Goal: Transaction & Acquisition: Download file/media

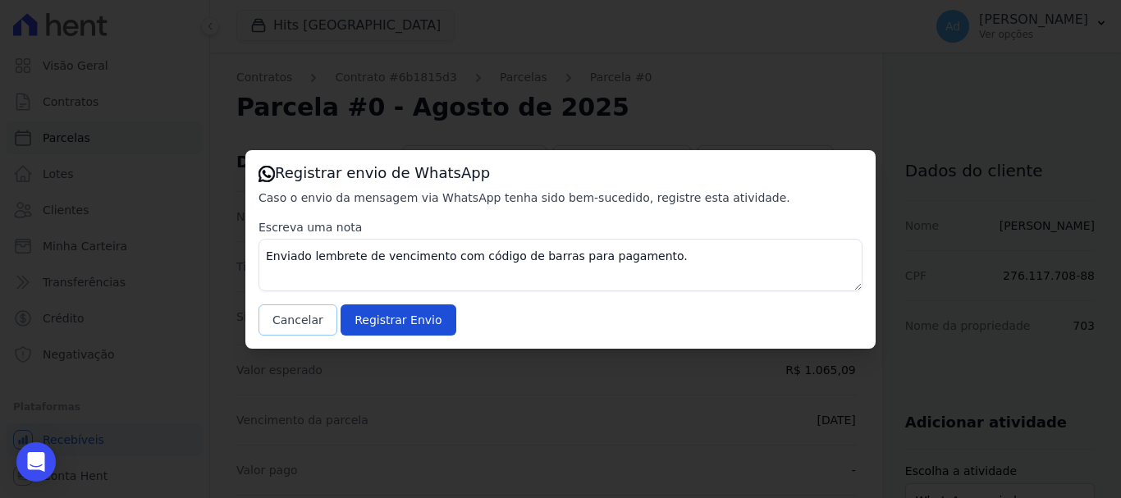
drag, startPoint x: 0, startPoint y: 0, endPoint x: 293, endPoint y: 329, distance: 440.5
click at [293, 329] on button "Cancelar" at bounding box center [297, 319] width 79 height 31
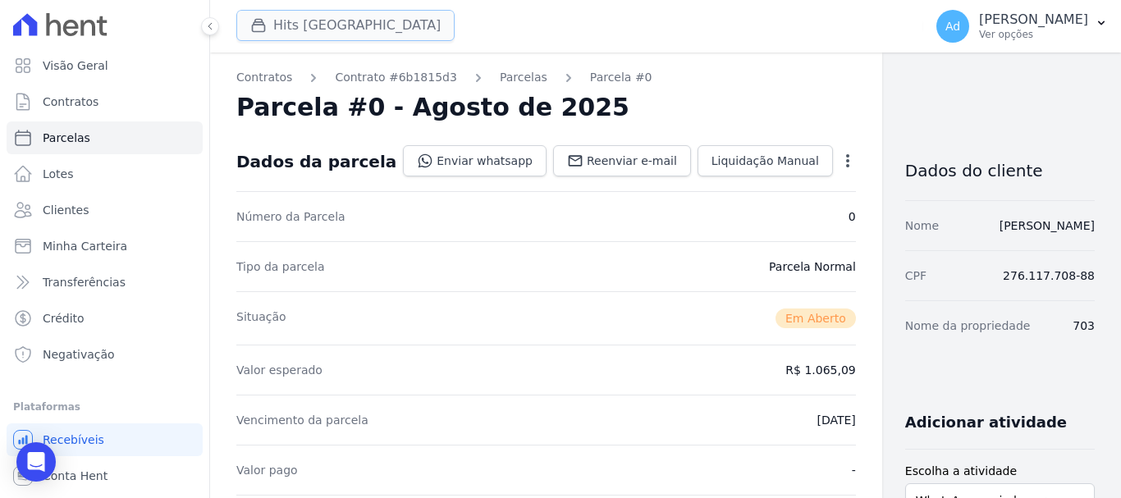
click at [266, 28] on icon "button" at bounding box center [258, 25] width 16 height 16
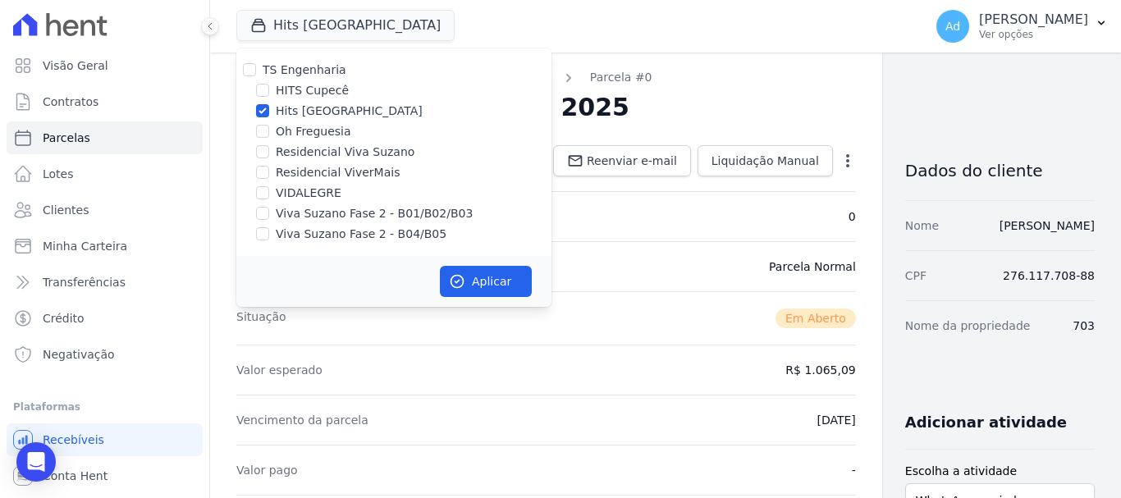
click at [294, 113] on label "Hits [GEOGRAPHIC_DATA]" at bounding box center [349, 111] width 147 height 17
click at [269, 113] on input "Hits [GEOGRAPHIC_DATA]" at bounding box center [262, 110] width 13 height 13
checkbox input "false"
click at [291, 130] on label "Oh Freguesia" at bounding box center [313, 131] width 75 height 17
click at [269, 130] on input "Oh Freguesia" at bounding box center [262, 131] width 13 height 13
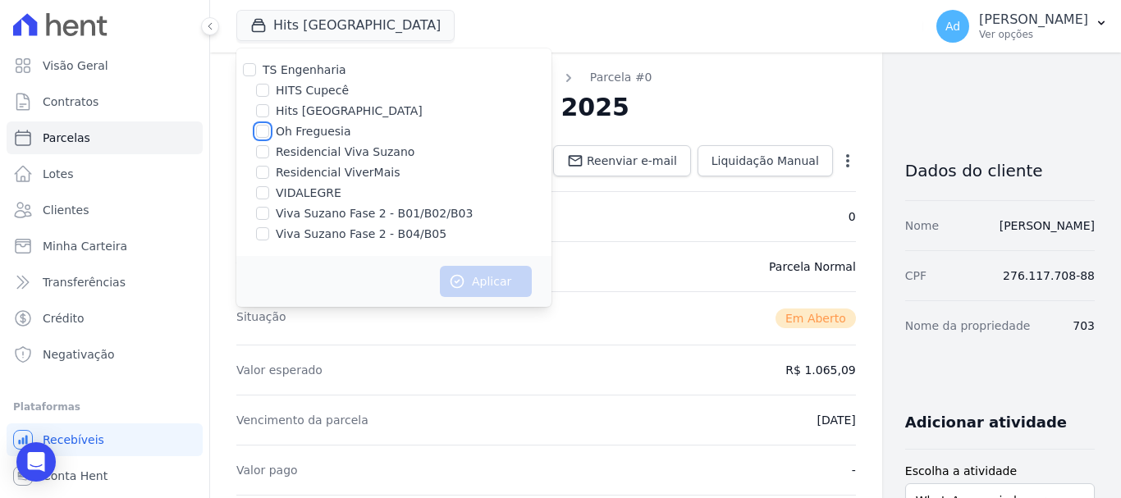
checkbox input "true"
click at [471, 287] on button "Aplicar" at bounding box center [486, 281] width 92 height 31
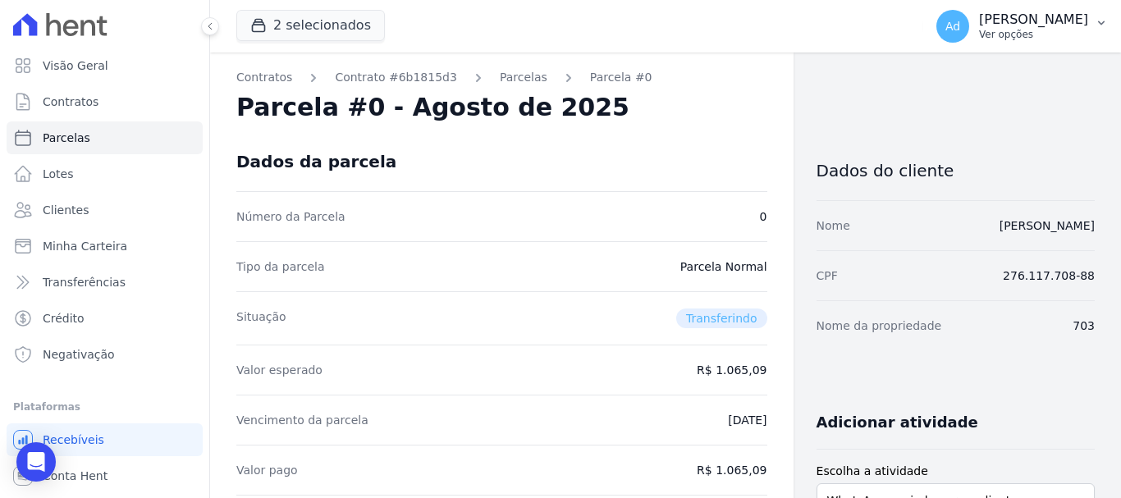
click at [1065, 32] on p "Ver opções" at bounding box center [1033, 34] width 109 height 13
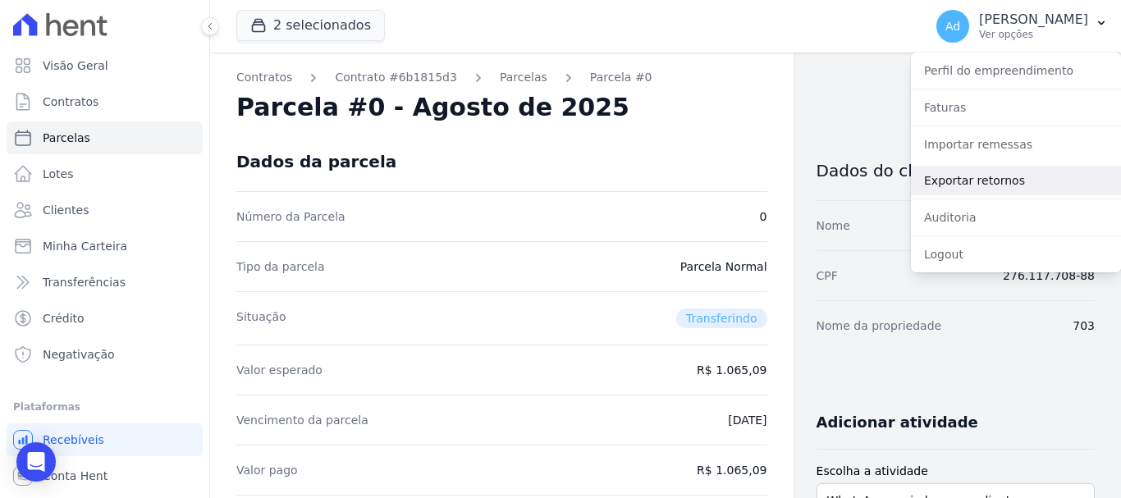
click at [986, 185] on link "Exportar retornos" at bounding box center [1016, 181] width 210 height 30
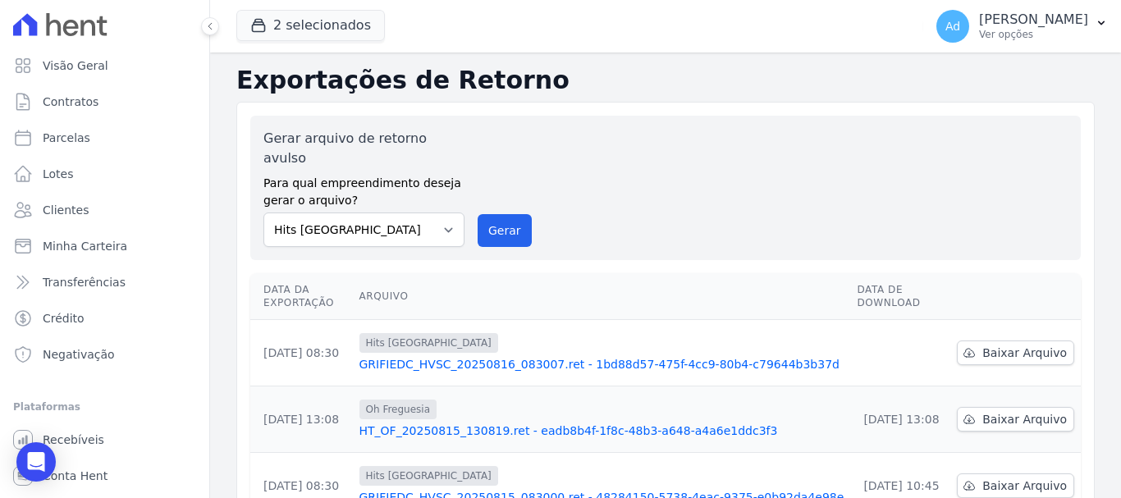
scroll to position [246, 0]
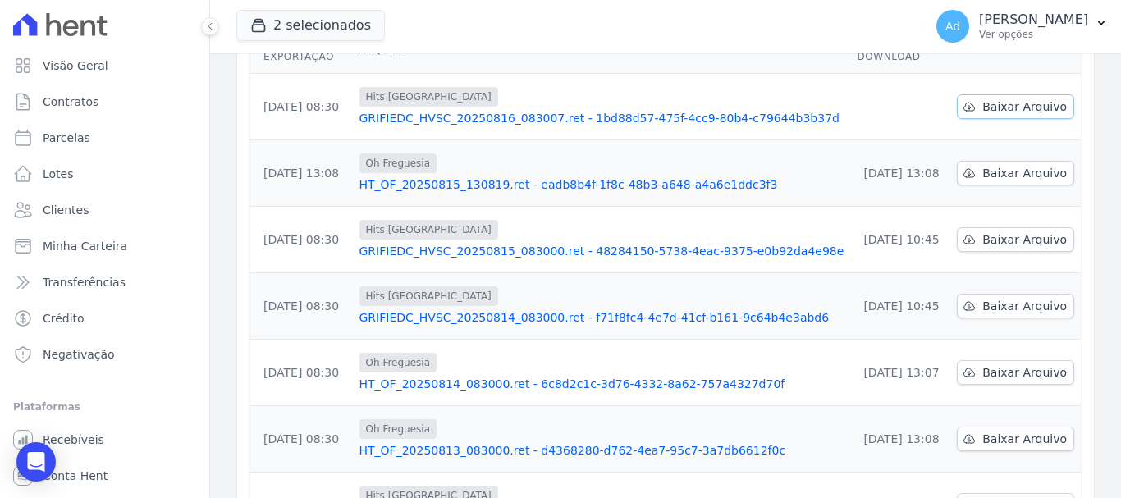
click at [982, 98] on span "Baixar Arquivo" at bounding box center [1024, 106] width 85 height 16
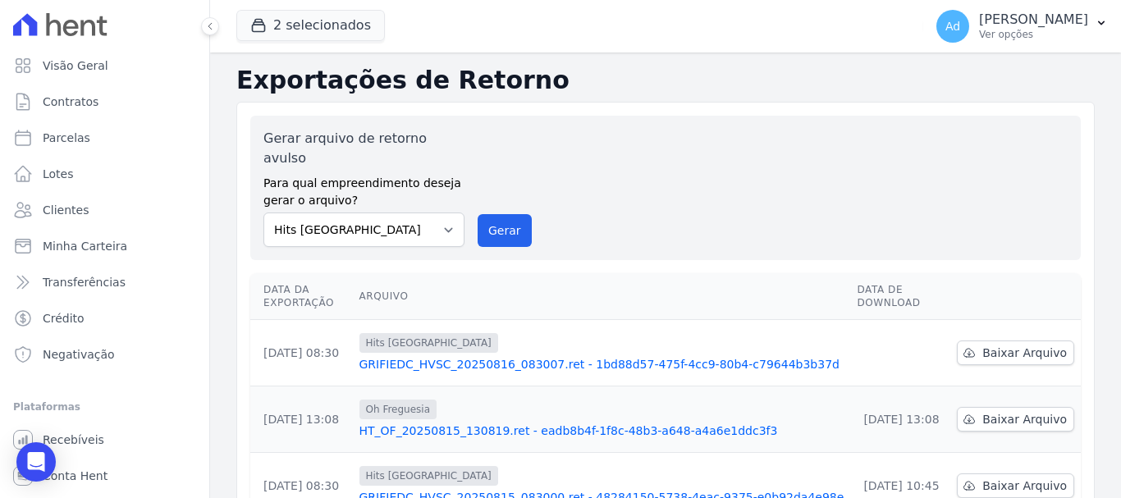
click at [746, 158] on div "Gerar arquivo de retorno avulso Para qual empreendimento deseja gerar o arquivo…" at bounding box center [665, 188] width 804 height 118
click at [432, 188] on label "Para qual empreendimento deseja gerar o arquivo?" at bounding box center [363, 188] width 201 height 41
click at [419, 218] on select "HITS Cupecê Hits Vila Santa Catarina Oh Freguesia Residencial Viva Suzano Resid…" at bounding box center [363, 230] width 201 height 34
select select "9ba7ecb8-5a4b-4124-a3f5-2579a6fbdd0a"
click at [263, 213] on select "HITS Cupecê Hits Vila Santa Catarina Oh Freguesia Residencial Viva Suzano Resid…" at bounding box center [363, 230] width 201 height 34
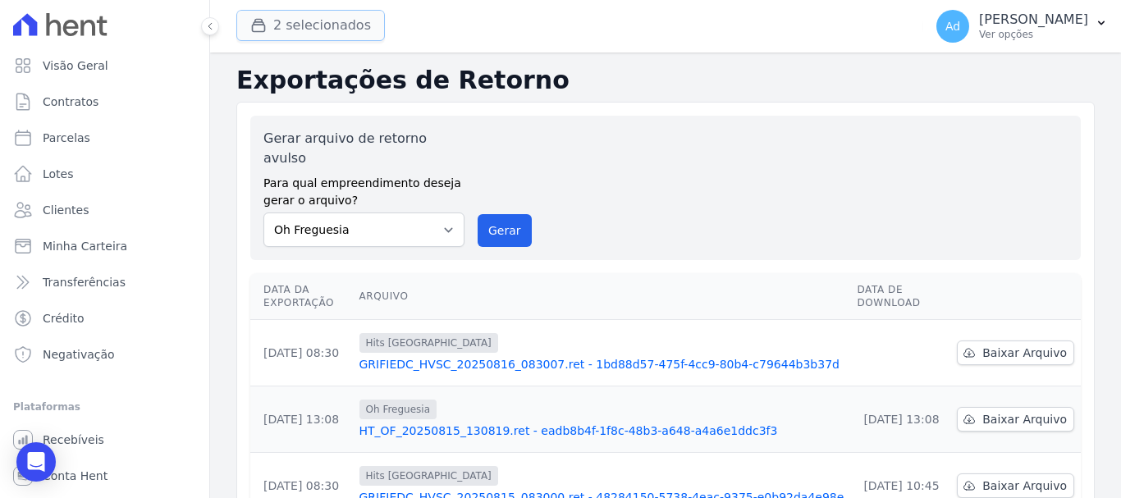
click at [277, 33] on button "2 selecionados" at bounding box center [310, 25] width 149 height 31
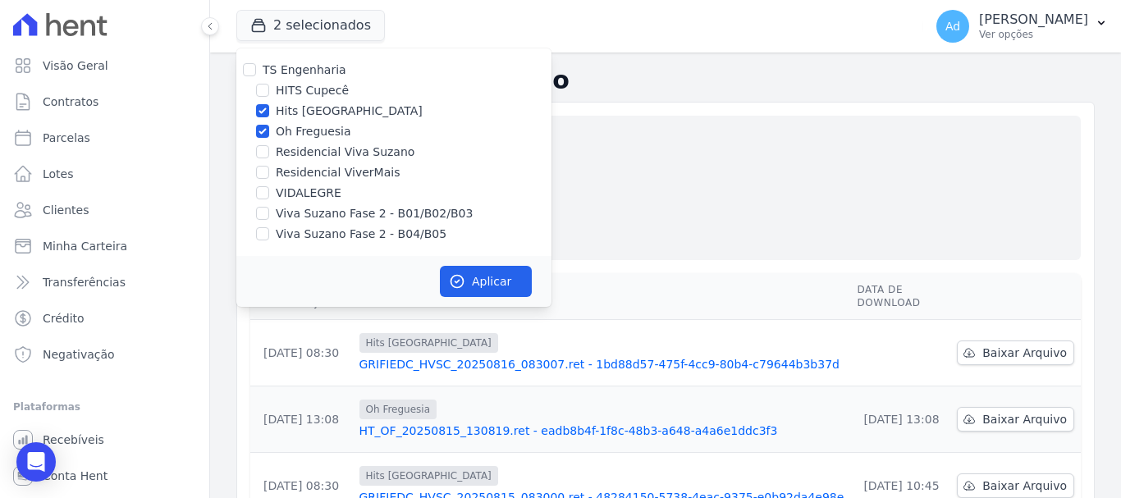
click at [275, 110] on div "Hits [GEOGRAPHIC_DATA]" at bounding box center [393, 111] width 315 height 17
click at [273, 100] on div "TS Engenharia HITS Cupecê Hits Vila Santa Catarina Oh Freguesia Residencial Viv…" at bounding box center [393, 152] width 315 height 208
click at [262, 112] on input "Hits [GEOGRAPHIC_DATA]" at bounding box center [262, 110] width 13 height 13
checkbox input "false"
click at [487, 292] on button "Aplicar" at bounding box center [486, 281] width 92 height 31
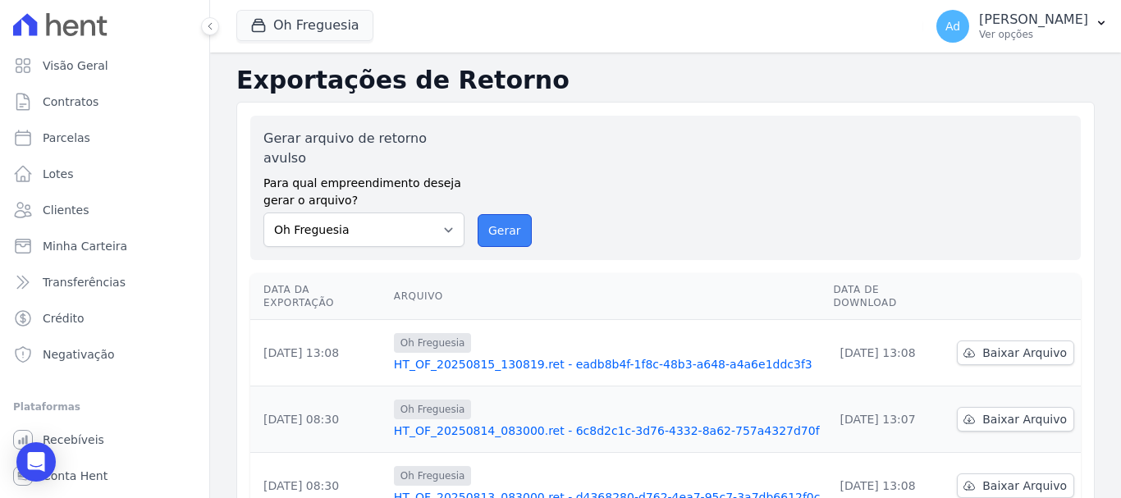
click at [504, 214] on button "Gerar" at bounding box center [505, 230] width 54 height 33
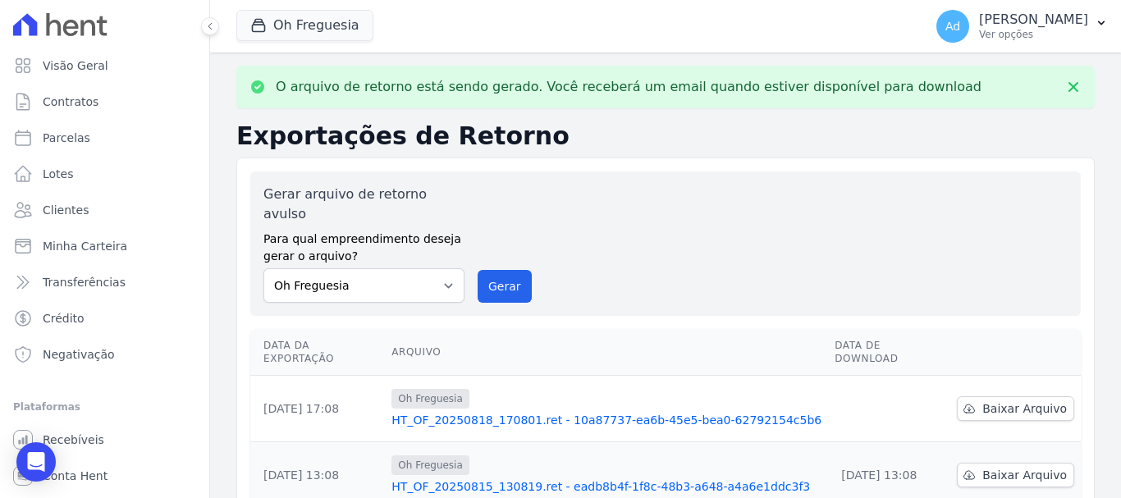
scroll to position [82, 0]
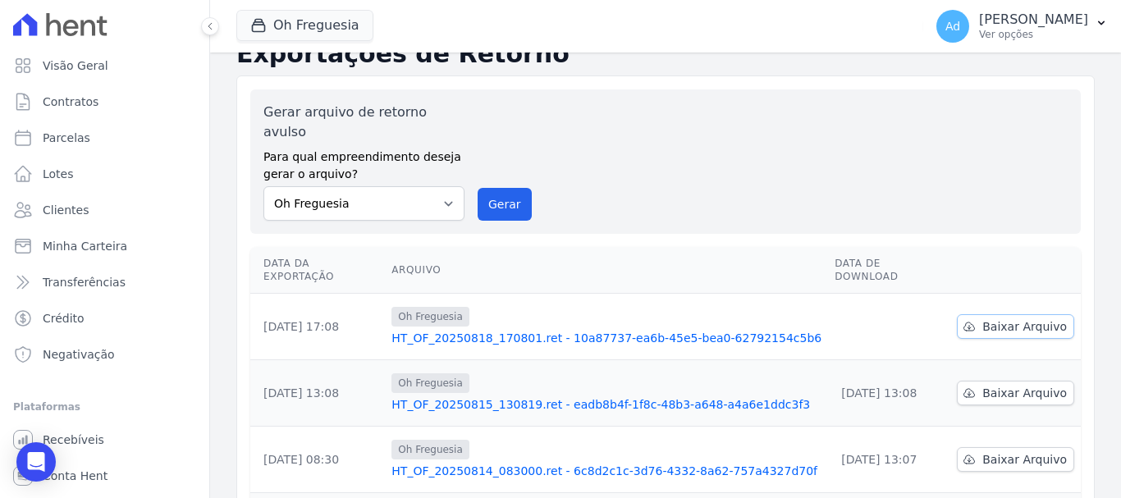
click at [990, 318] on span "Baixar Arquivo" at bounding box center [1024, 326] width 85 height 16
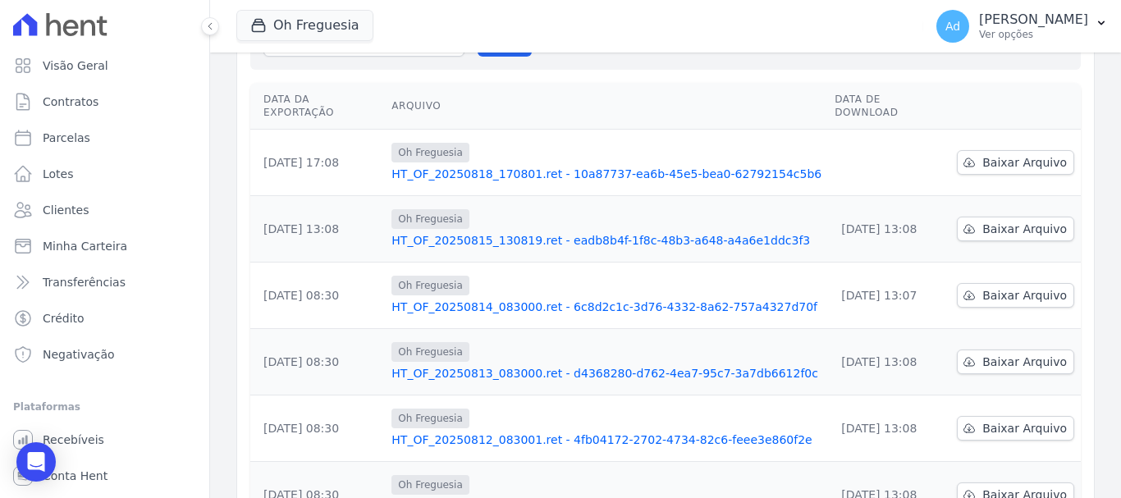
click at [676, 27] on div "Oh Freguesia TS Engenharia HITS Cupecê Hits Vila Santa Catarina Oh Freguesia Re…" at bounding box center [576, 26] width 680 height 54
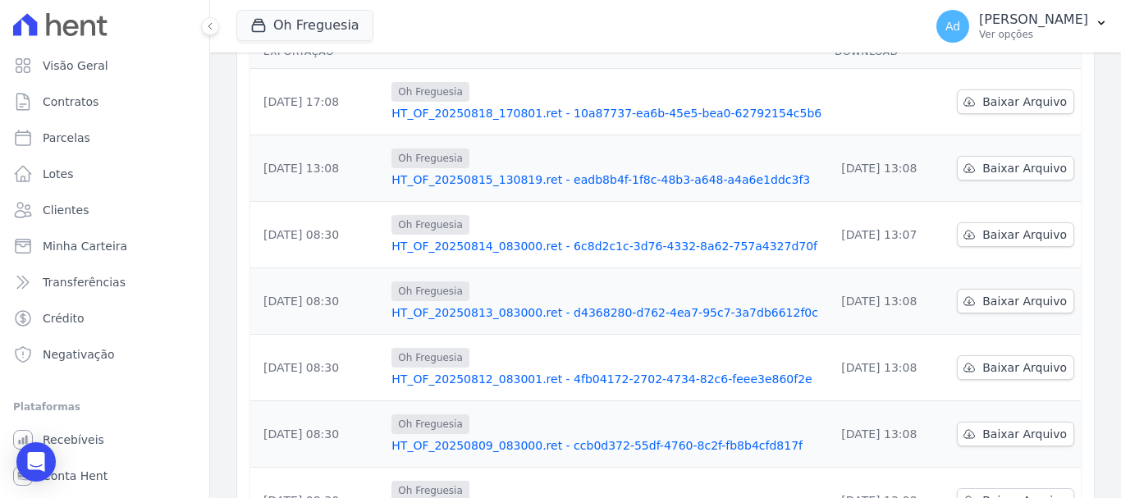
scroll to position [149, 0]
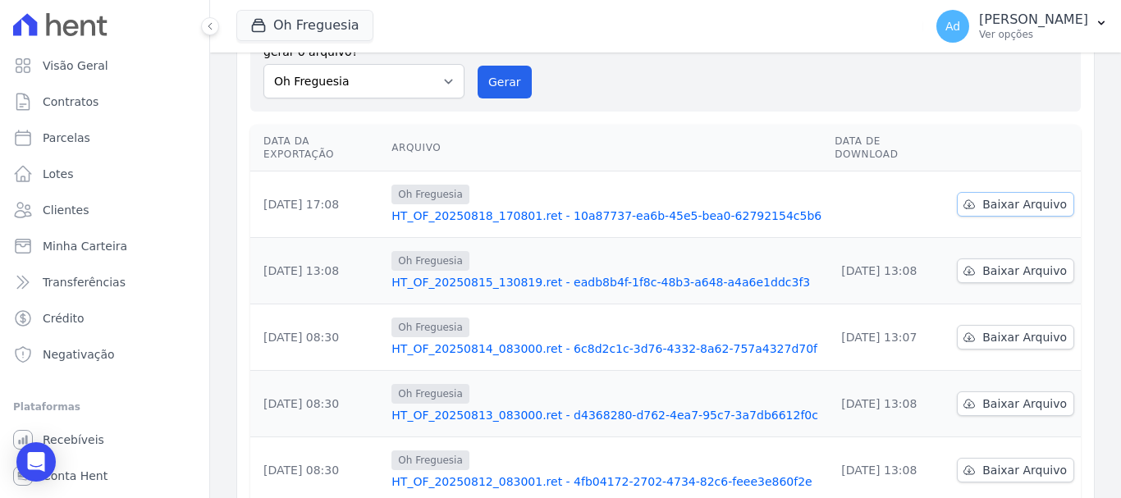
click at [962, 198] on icon at bounding box center [968, 204] width 13 height 13
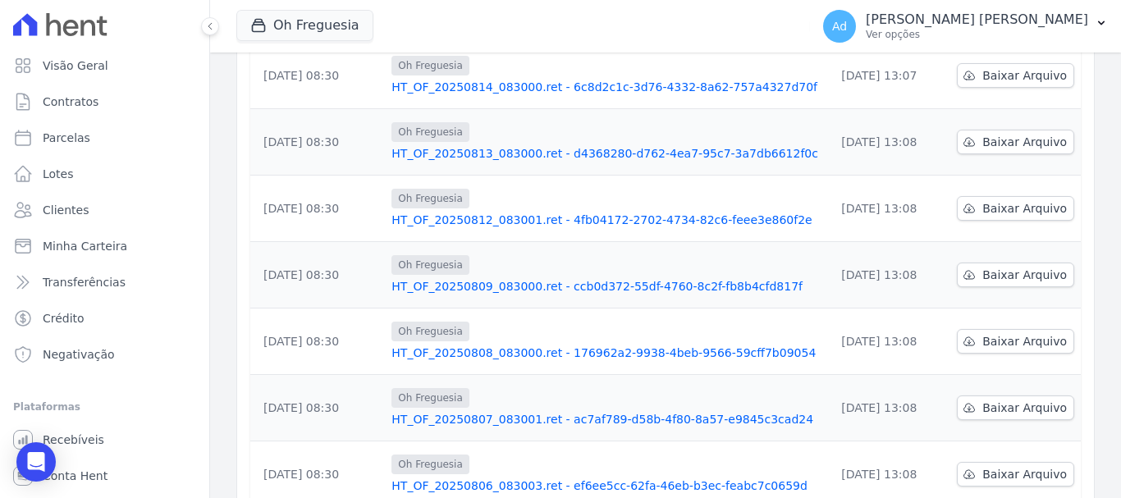
scroll to position [539, 0]
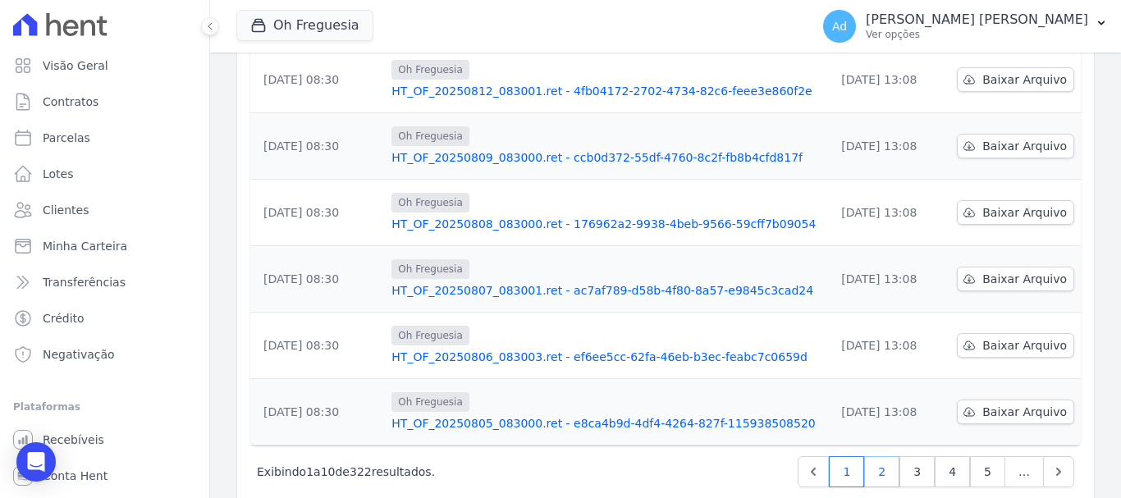
click at [866, 456] on link "2" at bounding box center [881, 471] width 35 height 31
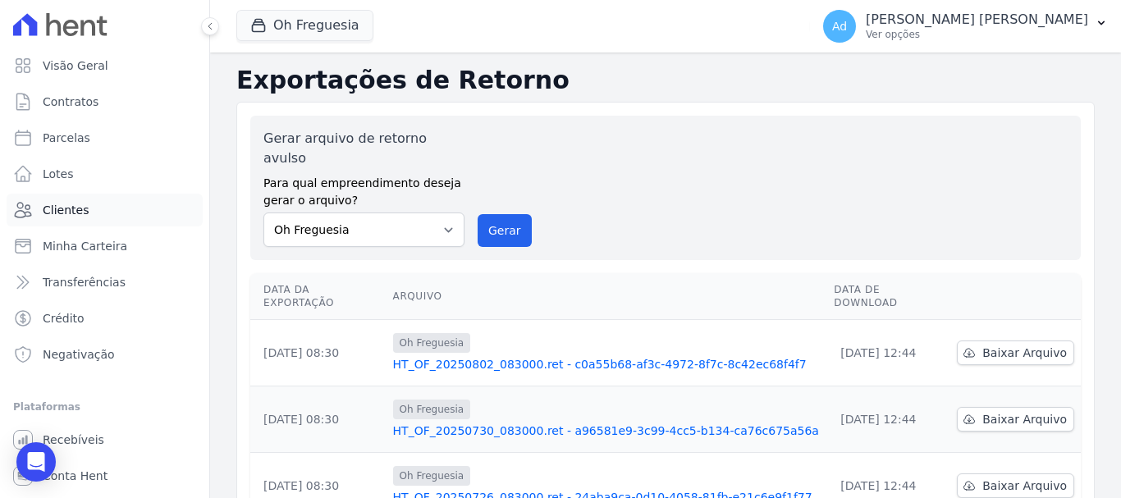
click at [89, 216] on link "Clientes" at bounding box center [105, 210] width 196 height 33
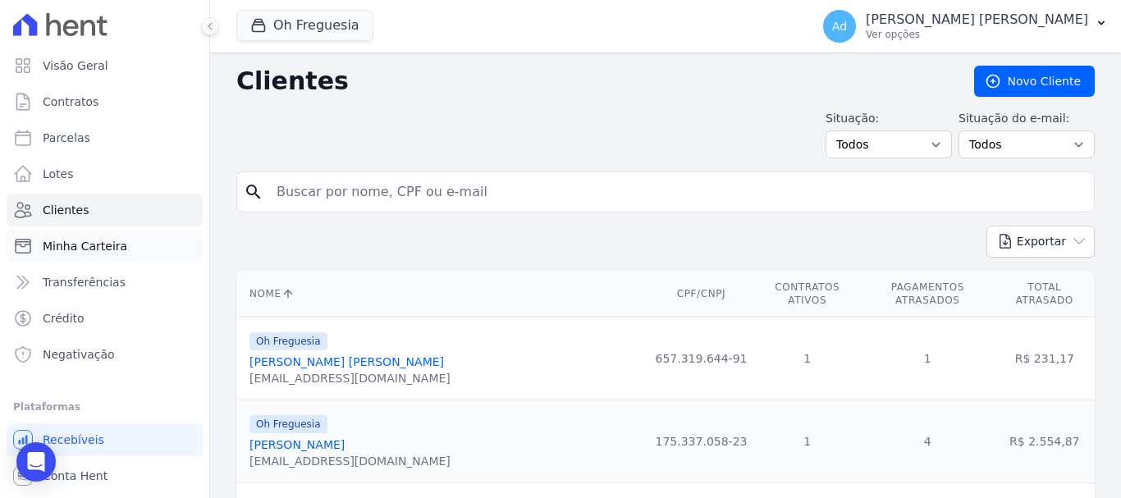
click at [121, 256] on link "Minha Carteira" at bounding box center [105, 246] width 196 height 33
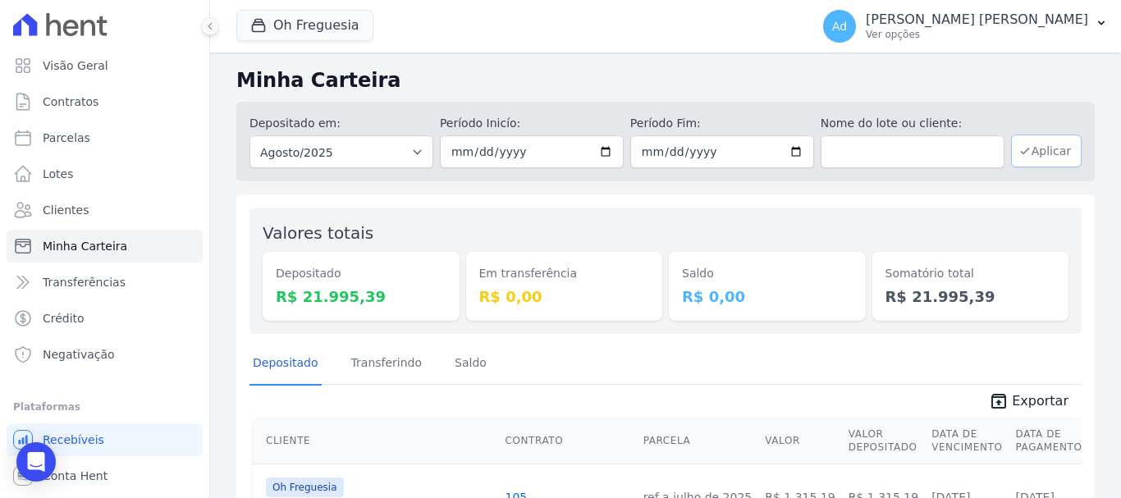
click at [1035, 157] on button "Aplicar" at bounding box center [1046, 151] width 71 height 33
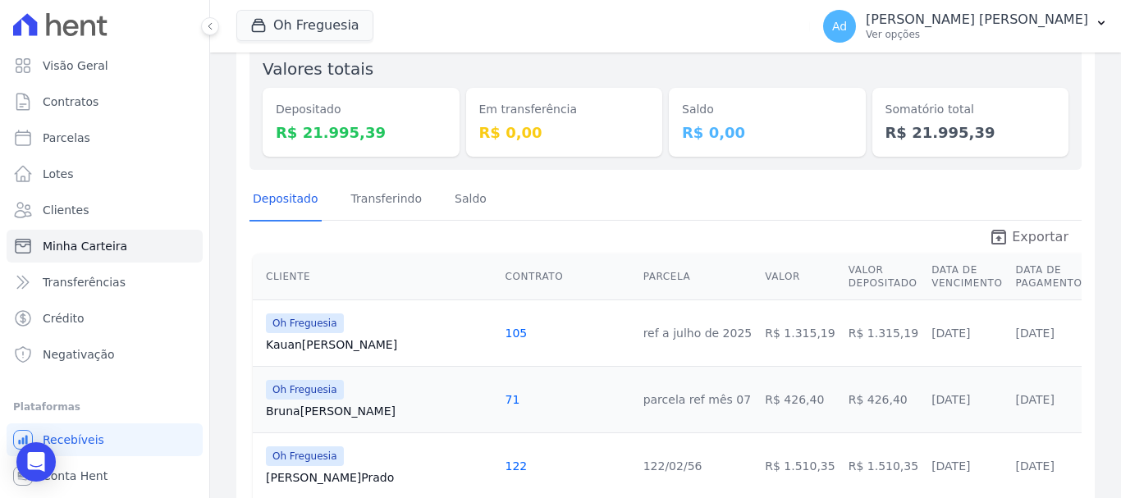
click at [1020, 240] on span "Exportar" at bounding box center [1040, 237] width 57 height 20
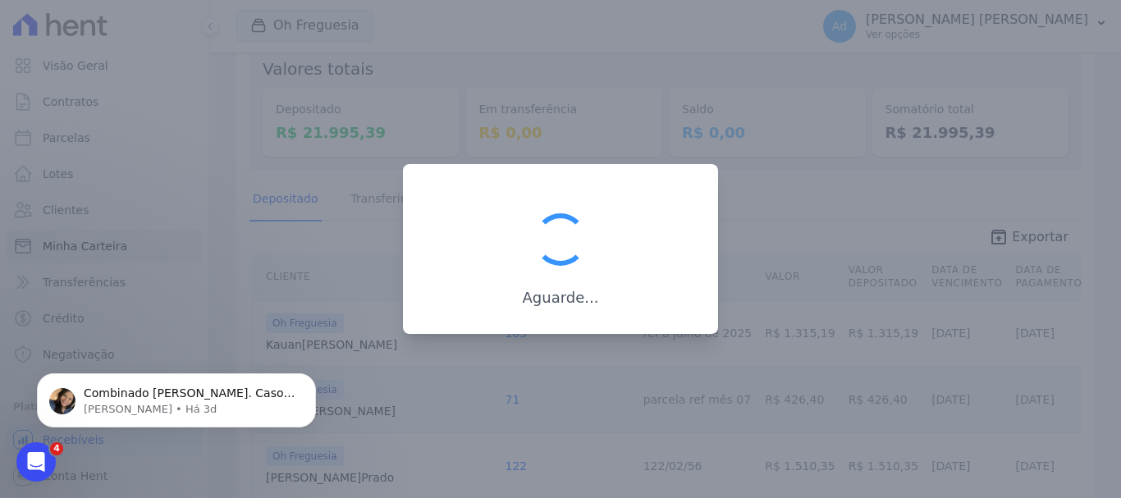
scroll to position [0, 0]
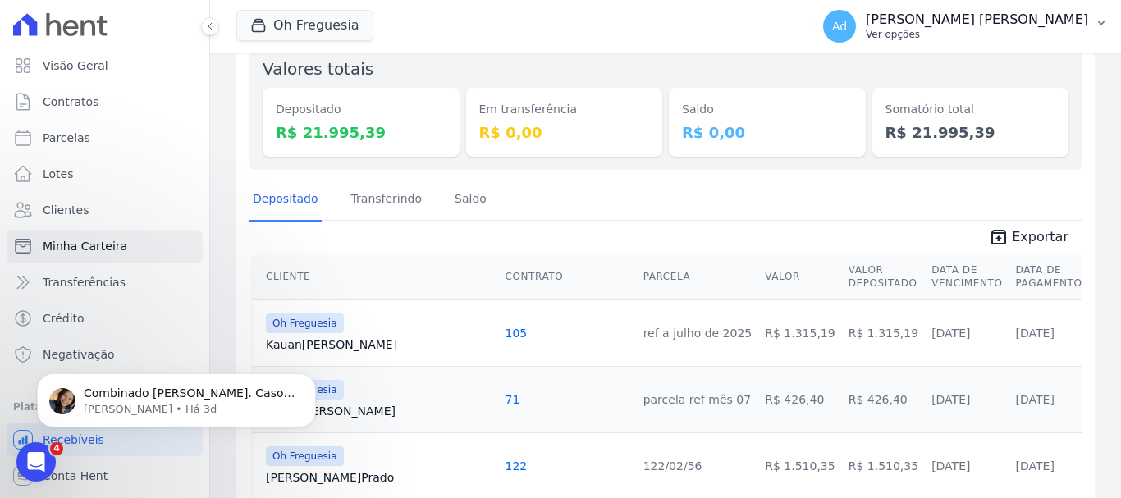
click at [1072, 39] on p "Ver opções" at bounding box center [977, 34] width 222 height 13
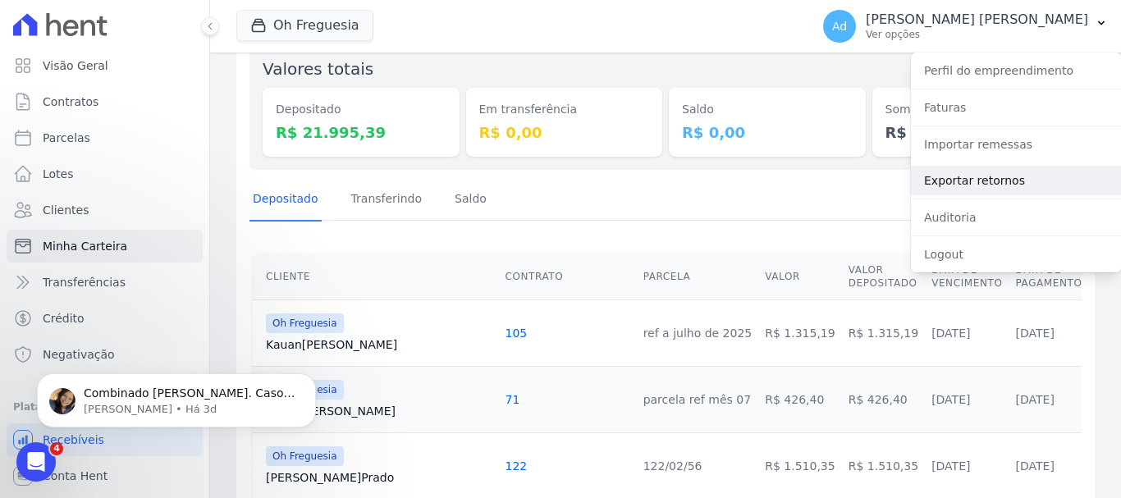
click at [959, 179] on link "Exportar retornos" at bounding box center [1016, 181] width 210 height 30
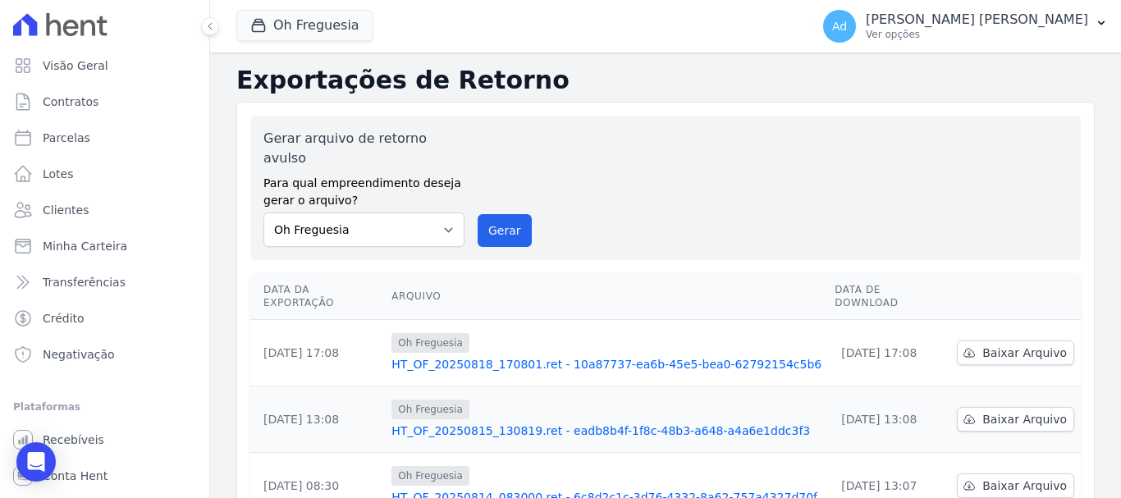
scroll to position [82, 0]
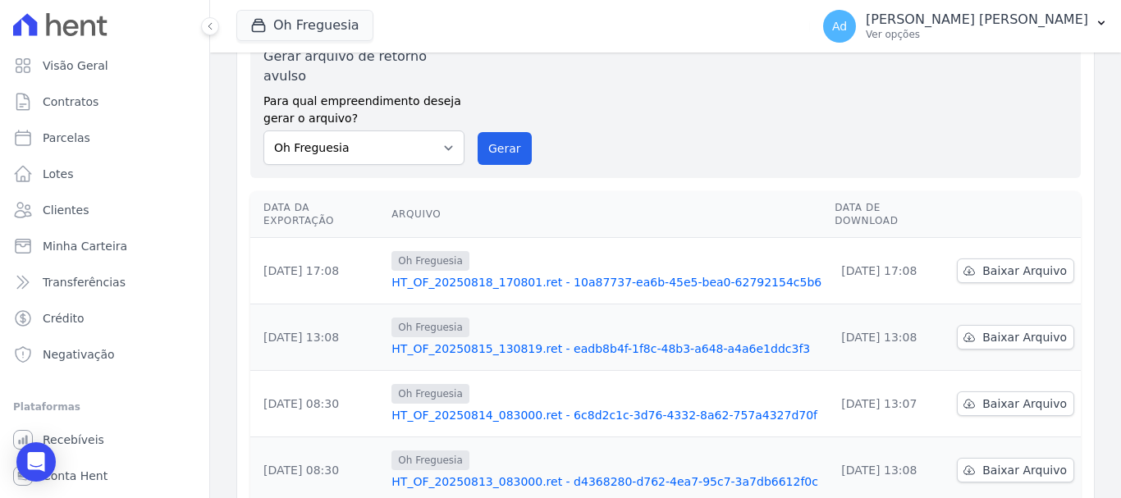
click at [986, 323] on td "Baixar Arquivo" at bounding box center [1015, 337] width 130 height 66
click at [1001, 263] on span "Baixar Arquivo" at bounding box center [1024, 271] width 85 height 16
click at [1008, 329] on span "Baixar Arquivo" at bounding box center [1024, 337] width 85 height 16
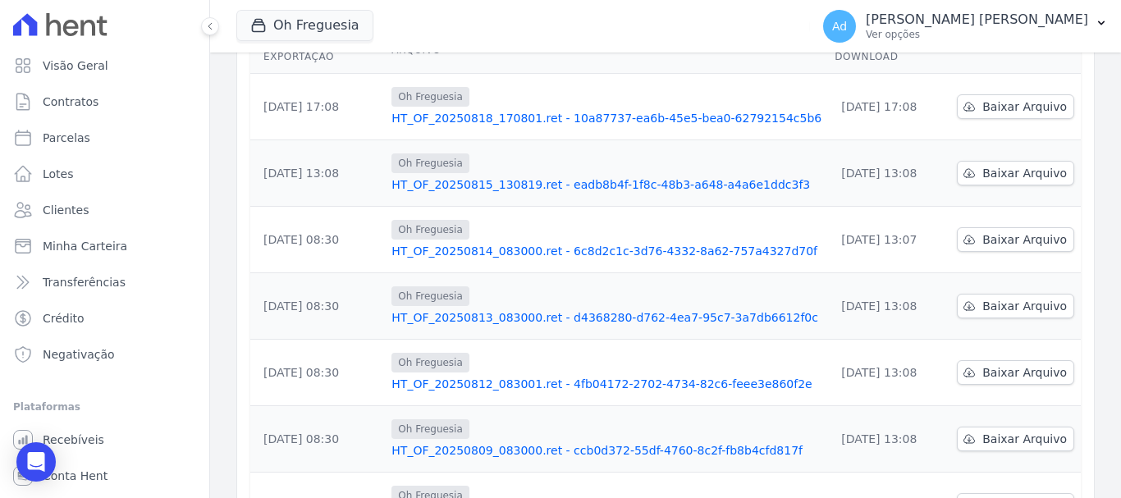
click at [994, 207] on td "Baixar Arquivo" at bounding box center [1015, 240] width 130 height 66
click at [1005, 231] on span "Baixar Arquivo" at bounding box center [1024, 239] width 85 height 16
click at [1015, 298] on span "Baixar Arquivo" at bounding box center [1024, 306] width 85 height 16
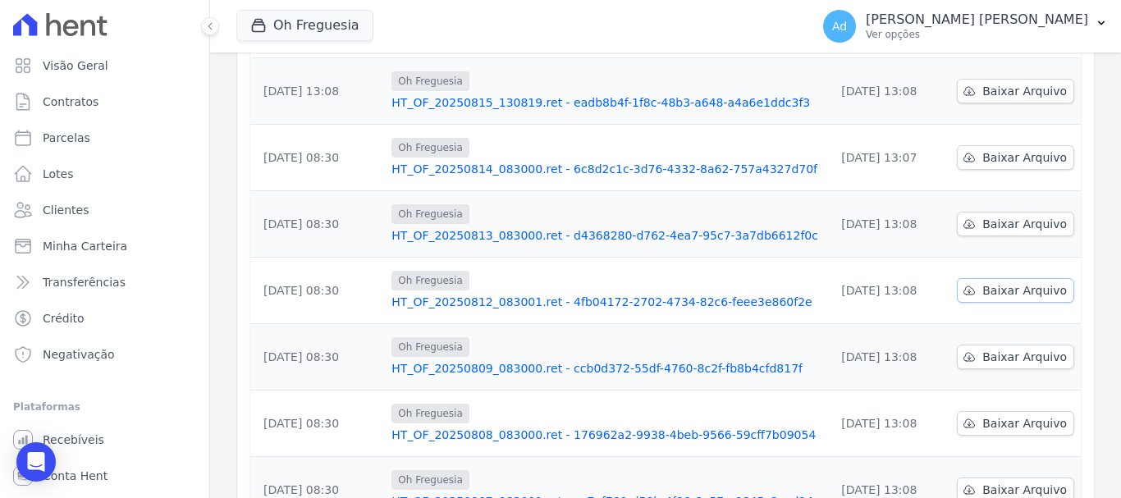
click at [998, 282] on span "Baixar Arquivo" at bounding box center [1024, 290] width 85 height 16
click at [1001, 349] on span "Baixar Arquivo" at bounding box center [1024, 357] width 85 height 16
click at [1005, 415] on span "Baixar Arquivo" at bounding box center [1024, 423] width 85 height 16
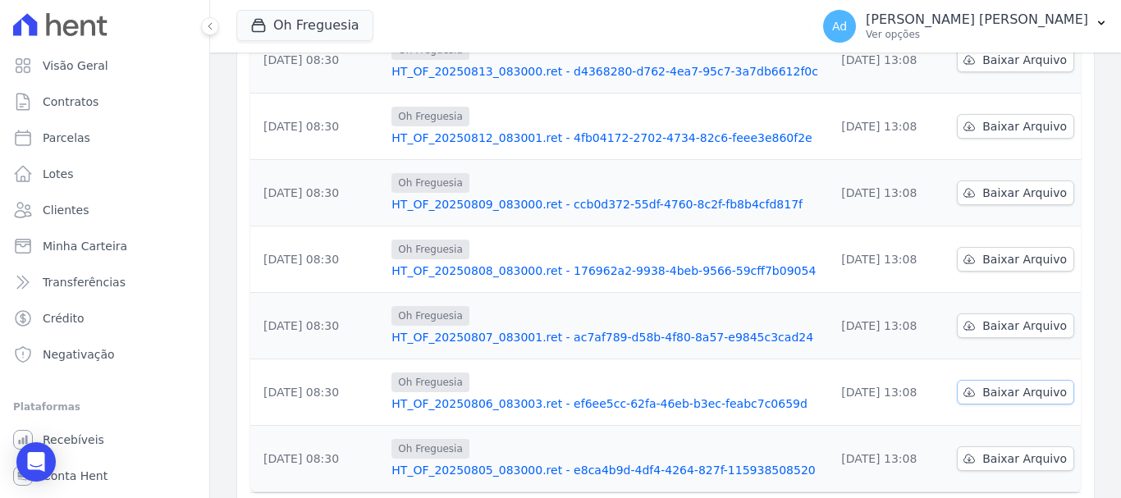
click at [1002, 384] on span "Baixar Arquivo" at bounding box center [1024, 392] width 85 height 16
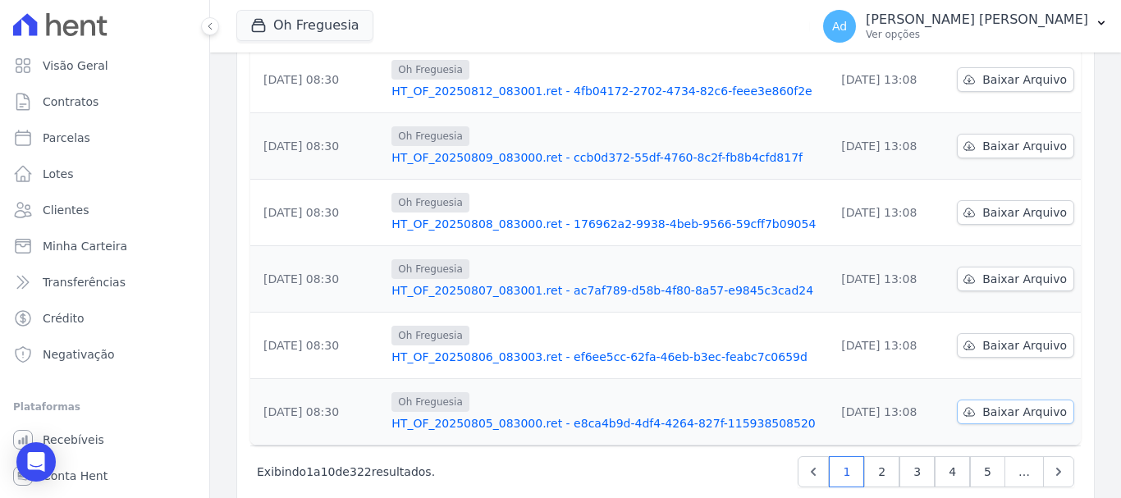
click at [1005, 404] on span "Baixar Arquivo" at bounding box center [1024, 412] width 85 height 16
click at [875, 456] on link "2" at bounding box center [881, 471] width 35 height 31
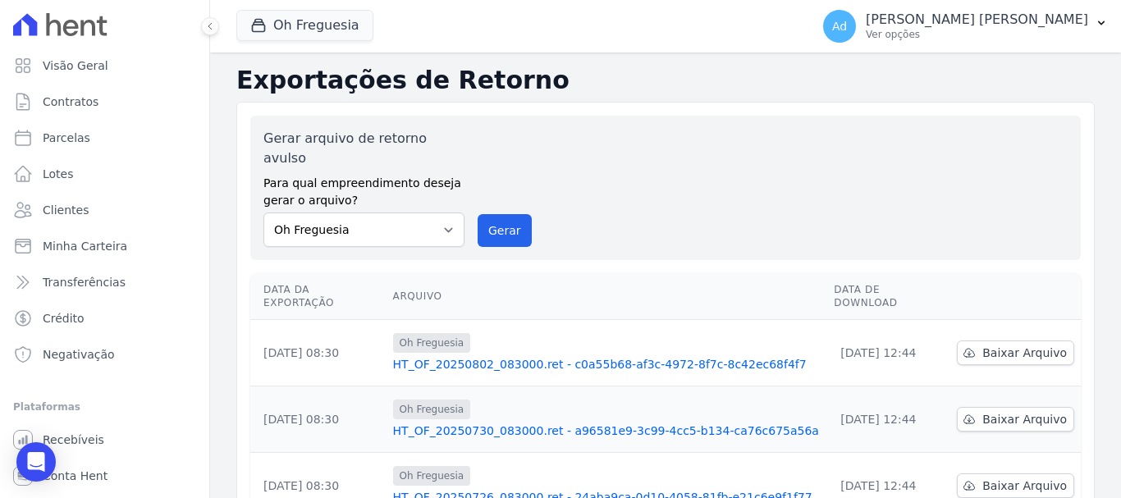
scroll to position [82, 0]
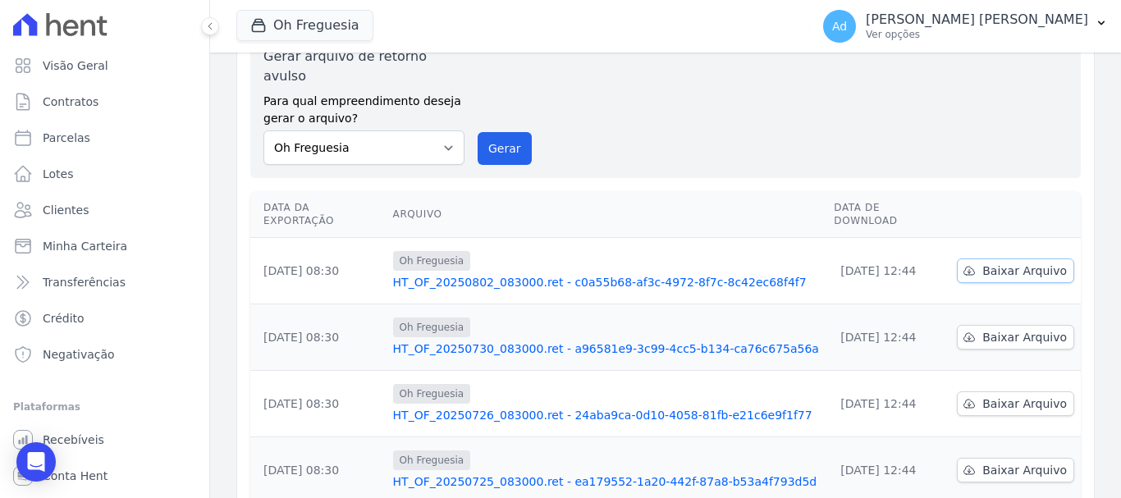
click at [982, 263] on span "Baixar Arquivo" at bounding box center [1024, 271] width 85 height 16
click at [992, 329] on span "Baixar Arquivo" at bounding box center [1024, 337] width 85 height 16
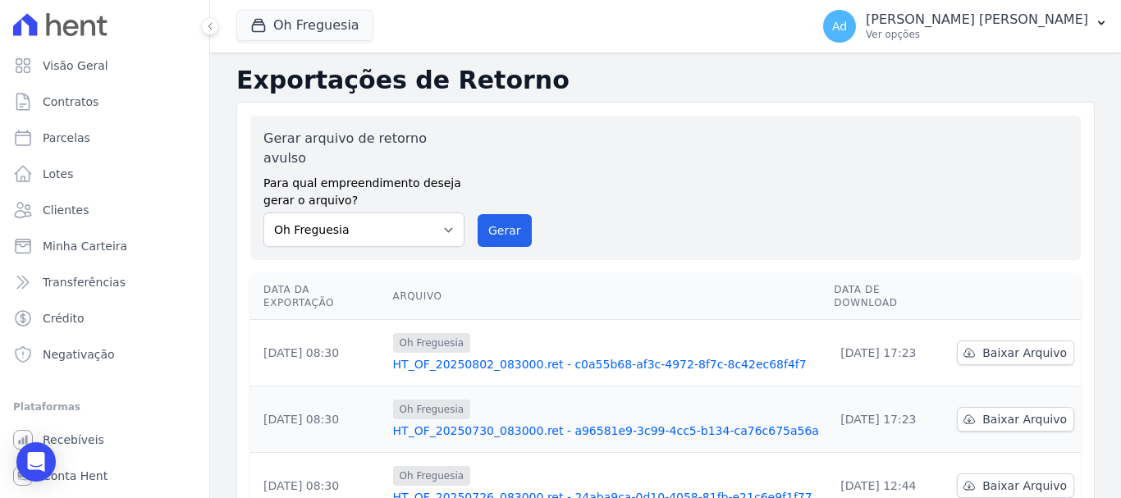
scroll to position [82, 0]
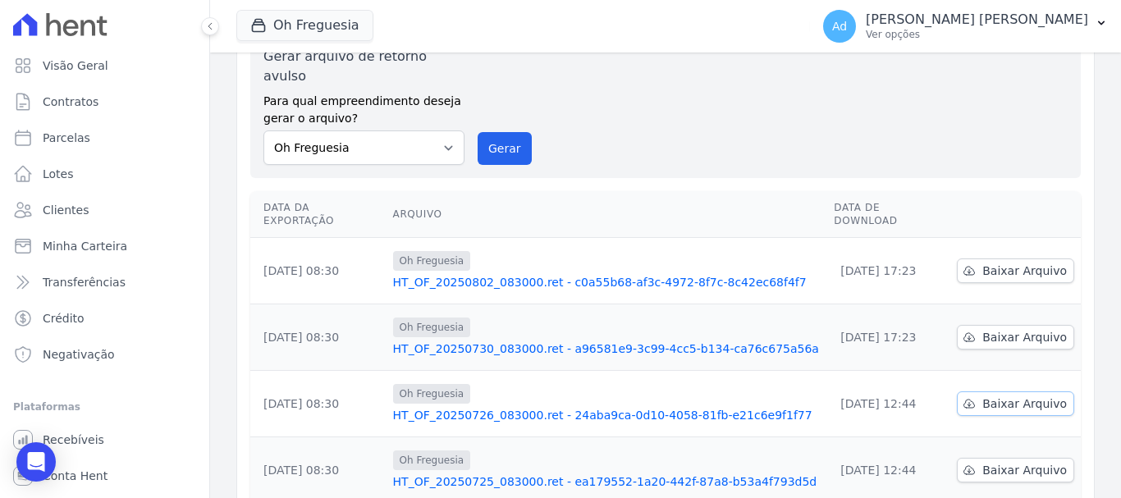
click at [985, 395] on span "Baixar Arquivo" at bounding box center [1024, 403] width 85 height 16
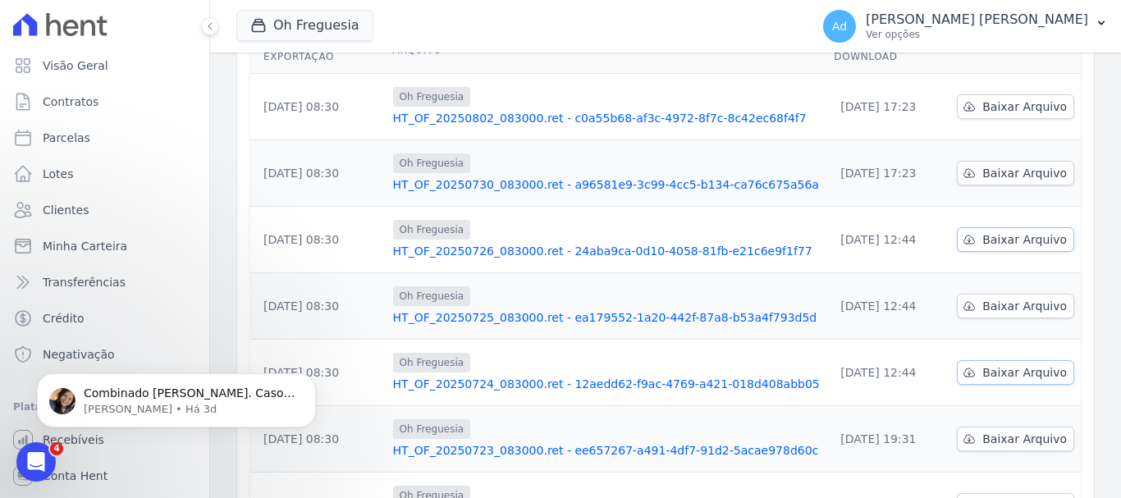
scroll to position [0, 0]
click at [734, 39] on div "Oh Freguesia TS Engenharia HITS Cupecê Hits Vila Santa Catarina Oh Freguesia Re…" at bounding box center [519, 26] width 567 height 54
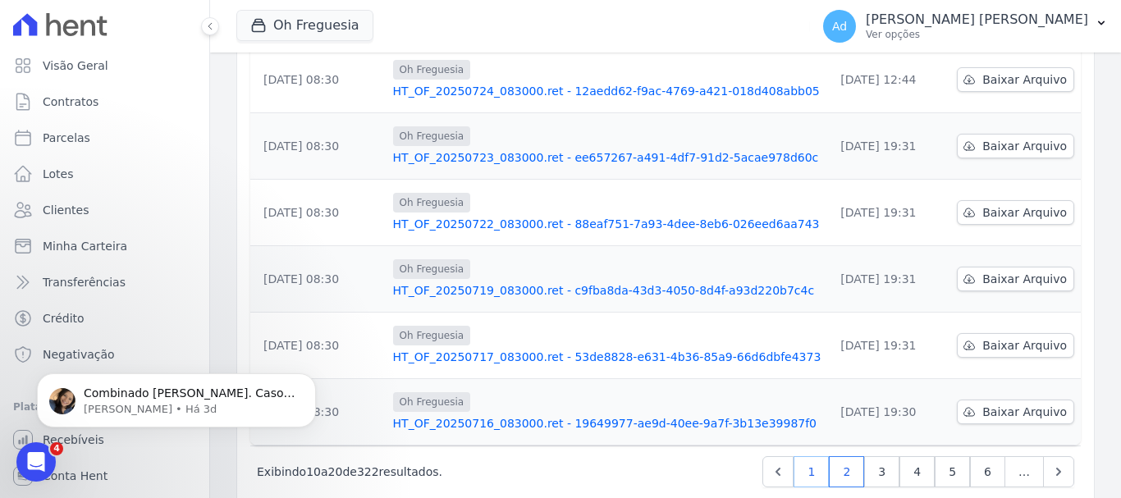
click at [798, 456] on link "1" at bounding box center [810, 471] width 35 height 31
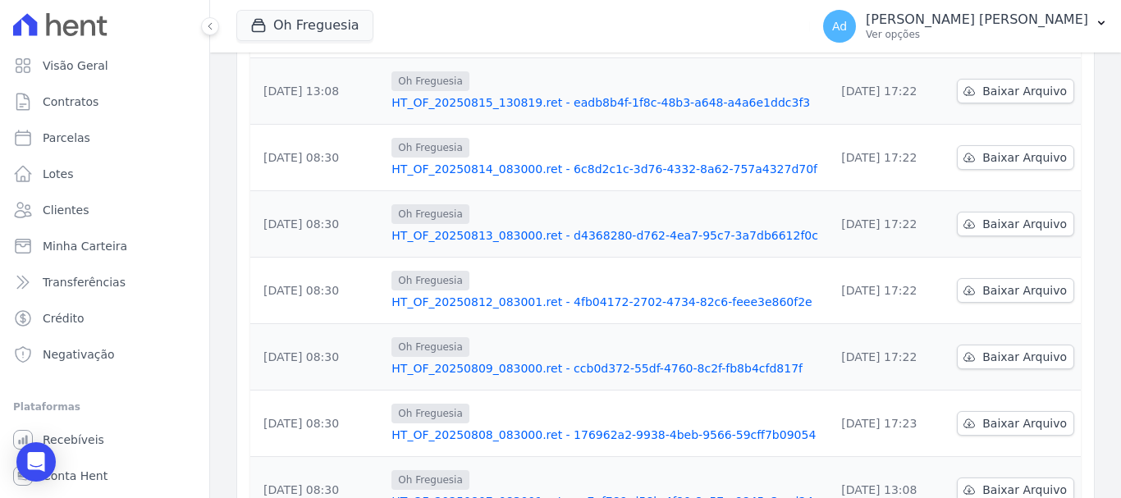
scroll to position [410, 0]
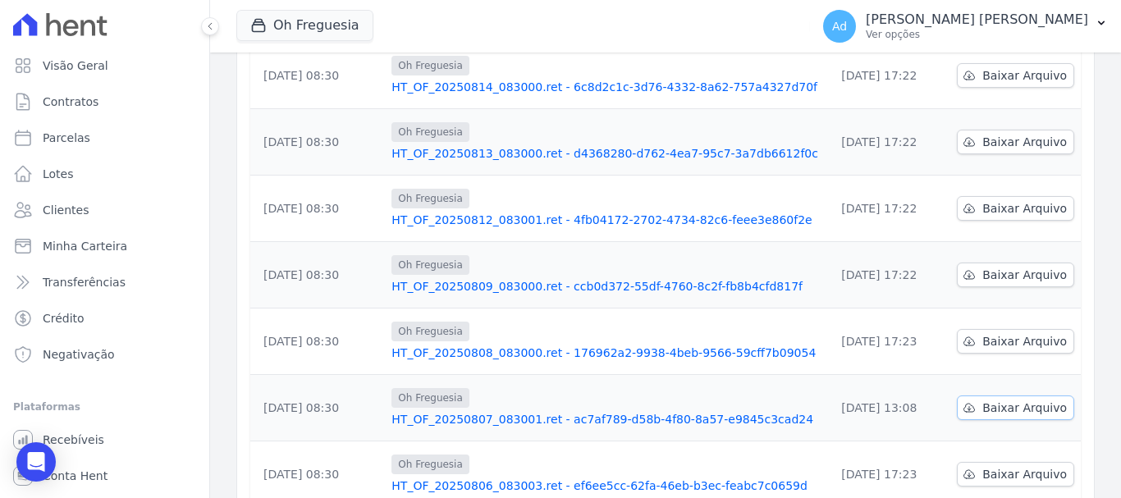
click at [992, 400] on span "Baixar Arquivo" at bounding box center [1024, 408] width 85 height 16
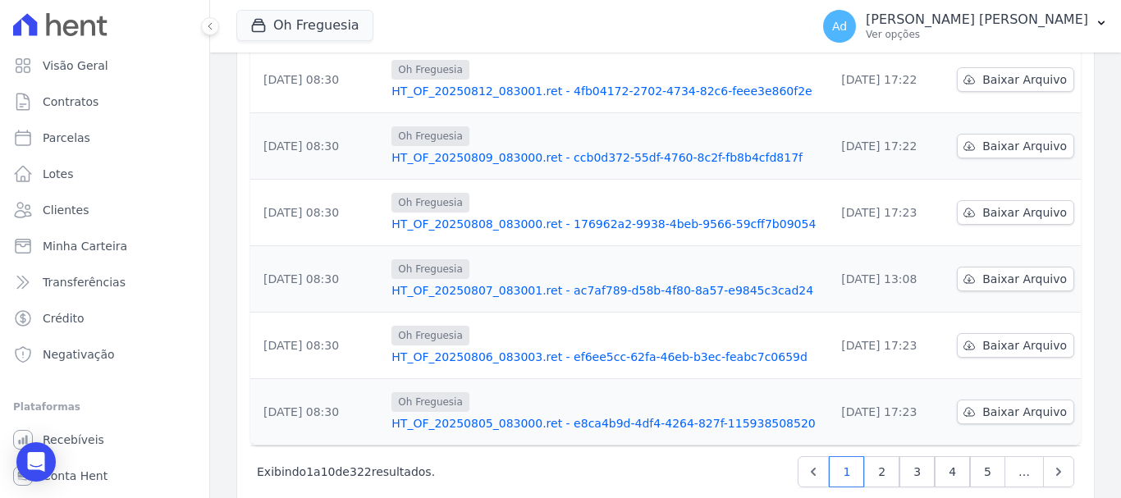
click at [753, 193] on div "Oh Freguesia" at bounding box center [606, 203] width 430 height 20
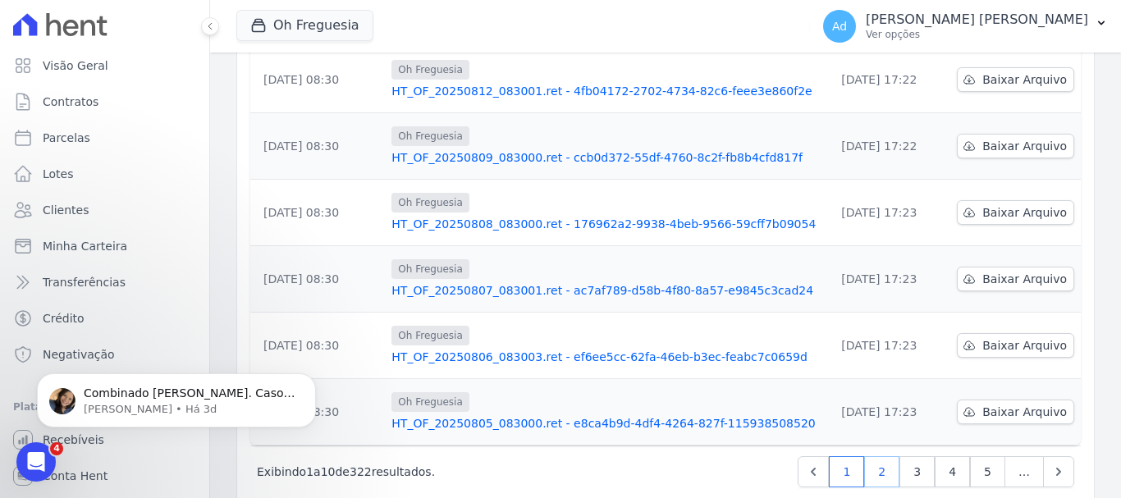
click at [871, 456] on link "2" at bounding box center [881, 471] width 35 height 31
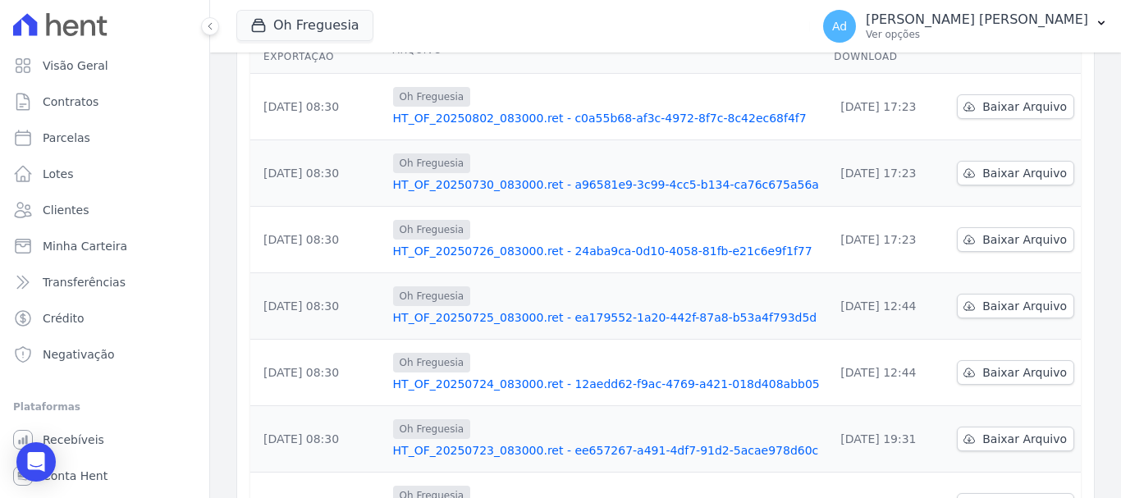
scroll to position [410, 0]
